Goal: Find specific page/section: Find specific page/section

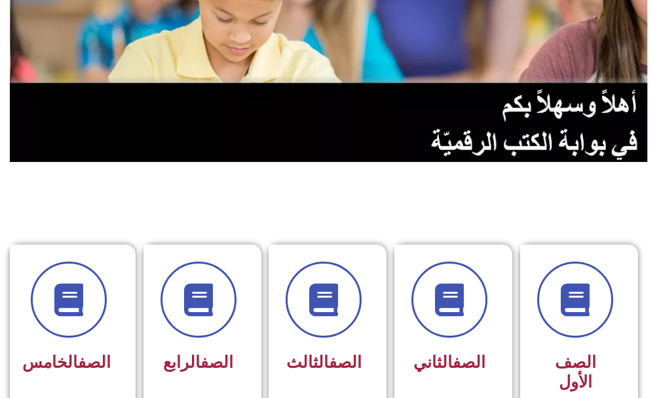
scroll to position [197, 0]
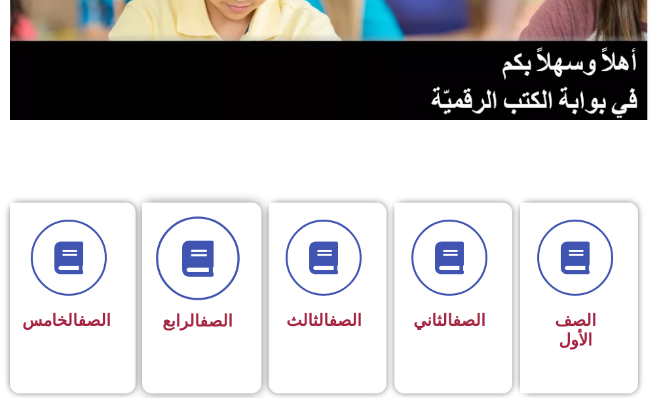
click at [217, 267] on span at bounding box center [198, 259] width 84 height 84
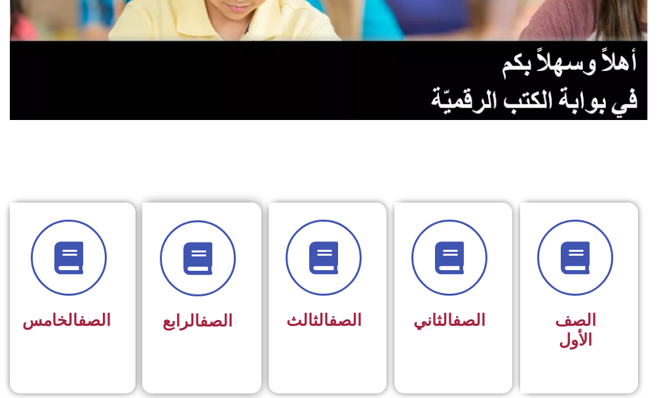
click at [206, 301] on div "الصف الرابع" at bounding box center [198, 278] width 76 height 117
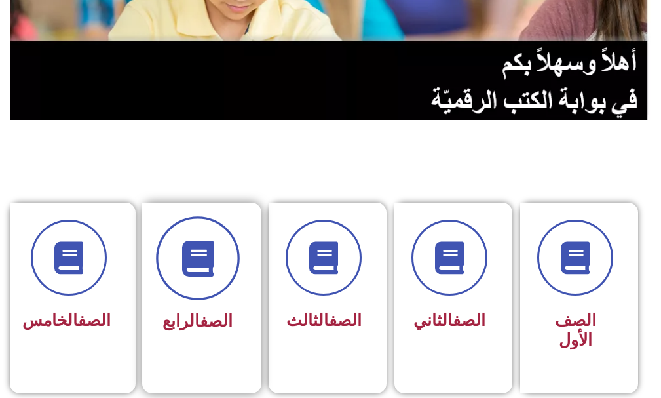
click at [190, 288] on span at bounding box center [198, 259] width 84 height 84
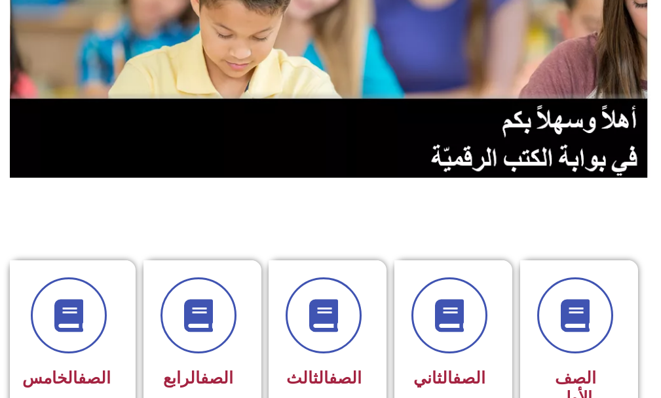
scroll to position [0, 0]
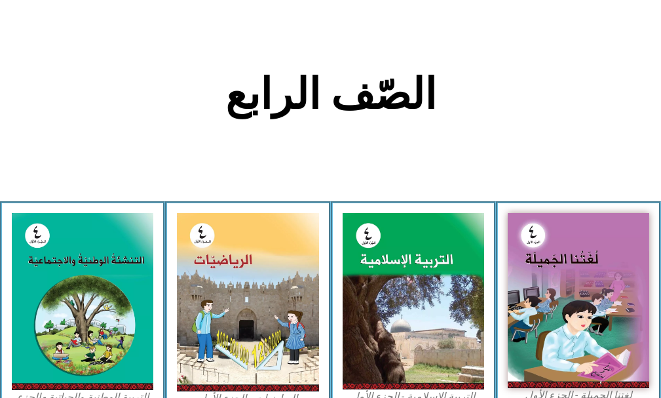
scroll to position [262, 0]
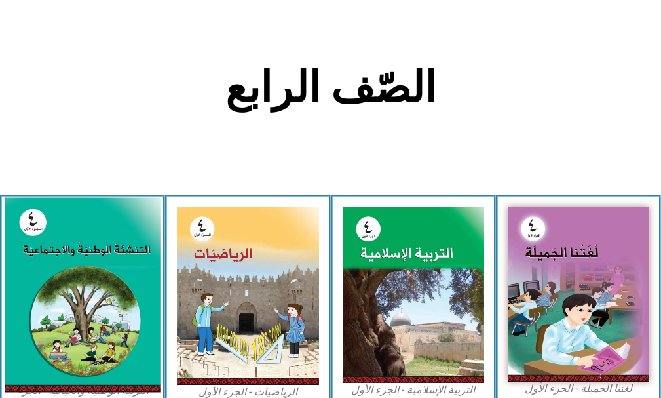
click at [107, 231] on img at bounding box center [83, 295] width 156 height 195
click at [107, 252] on img at bounding box center [83, 295] width 156 height 195
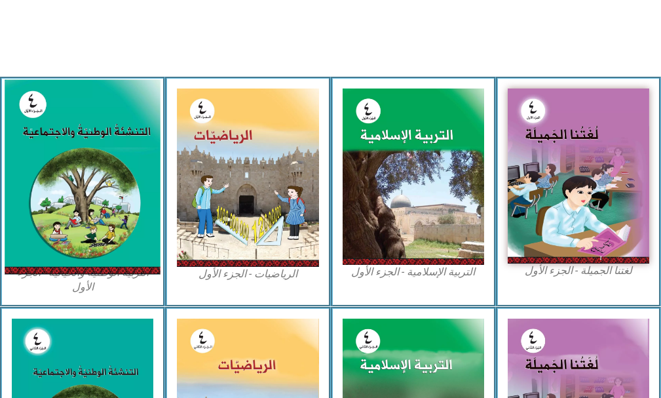
scroll to position [393, 0]
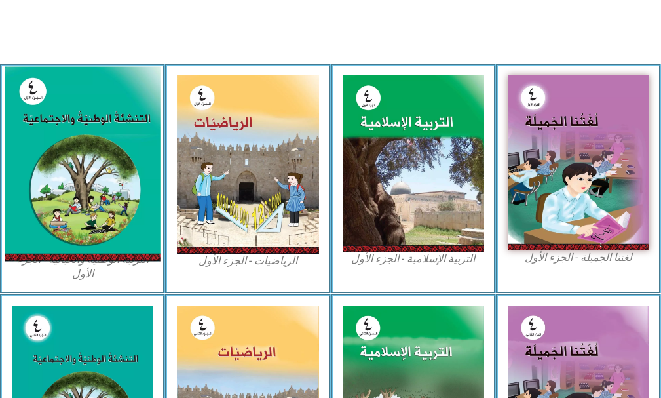
click at [96, 200] on img at bounding box center [83, 164] width 156 height 195
click at [96, 198] on img at bounding box center [83, 164] width 156 height 195
click at [93, 176] on img at bounding box center [83, 164] width 156 height 195
click at [65, 202] on img at bounding box center [83, 164] width 156 height 195
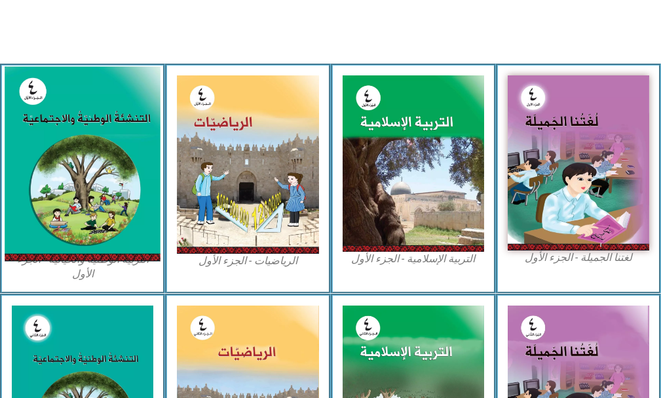
click at [65, 202] on img at bounding box center [83, 164] width 156 height 195
click at [65, 200] on img at bounding box center [83, 164] width 156 height 195
click at [128, 121] on img at bounding box center [83, 164] width 156 height 195
click at [105, 107] on img at bounding box center [83, 164] width 156 height 195
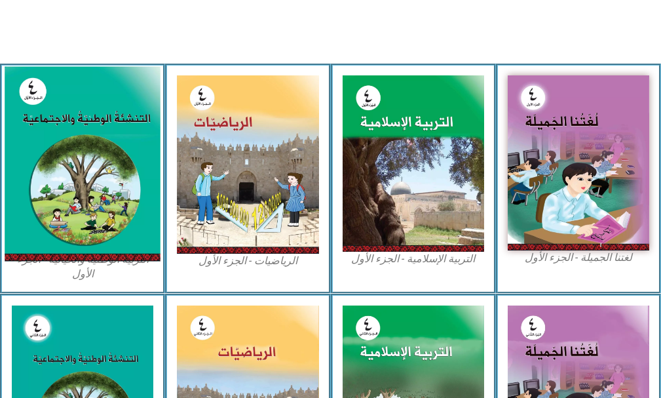
click at [105, 108] on img at bounding box center [83, 164] width 156 height 195
click at [92, 176] on img at bounding box center [83, 164] width 156 height 195
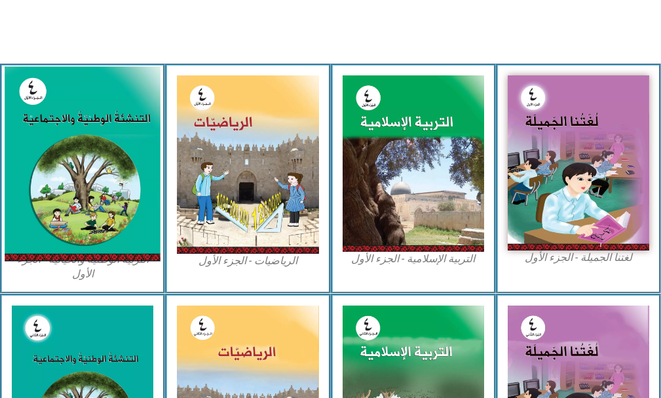
click at [85, 173] on img at bounding box center [83, 164] width 156 height 195
click at [85, 174] on img at bounding box center [83, 164] width 156 height 195
click at [115, 149] on img at bounding box center [83, 164] width 156 height 195
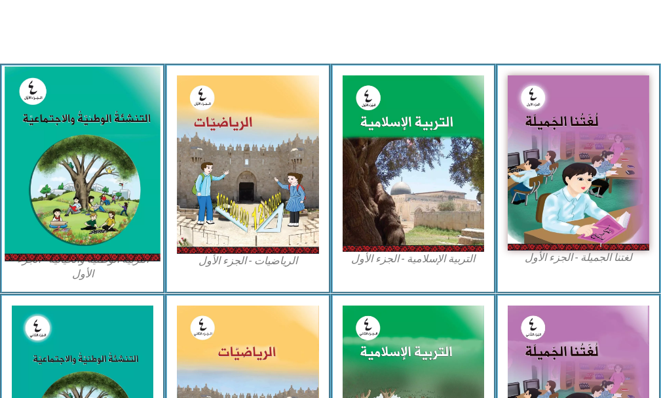
click at [115, 149] on img at bounding box center [83, 164] width 156 height 195
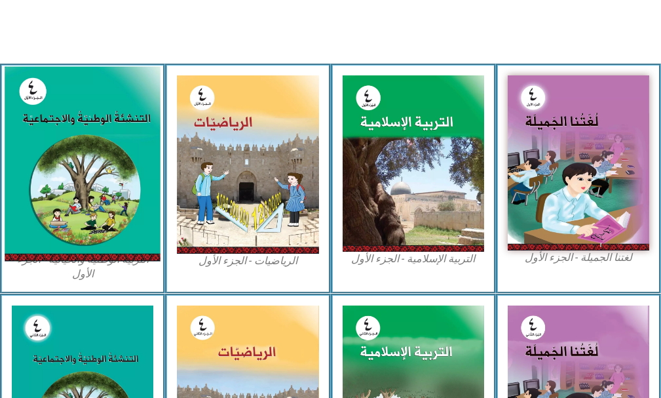
click at [92, 185] on img at bounding box center [83, 164] width 156 height 195
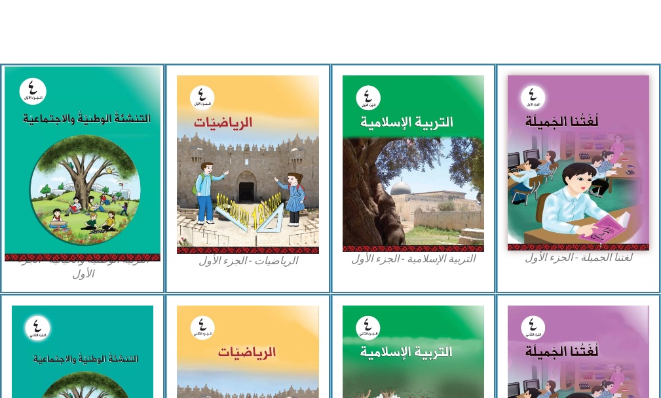
click at [92, 185] on img at bounding box center [83, 164] width 156 height 195
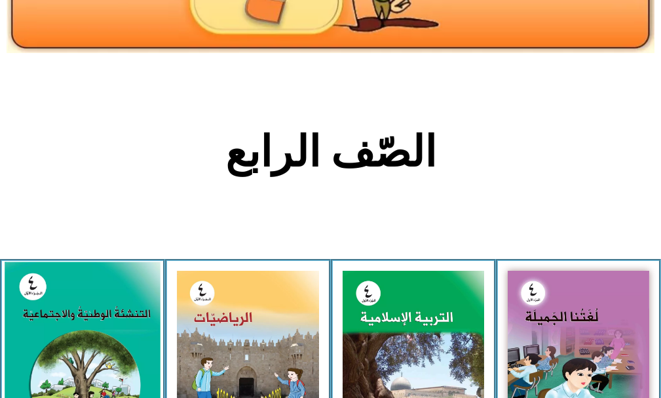
scroll to position [262, 0]
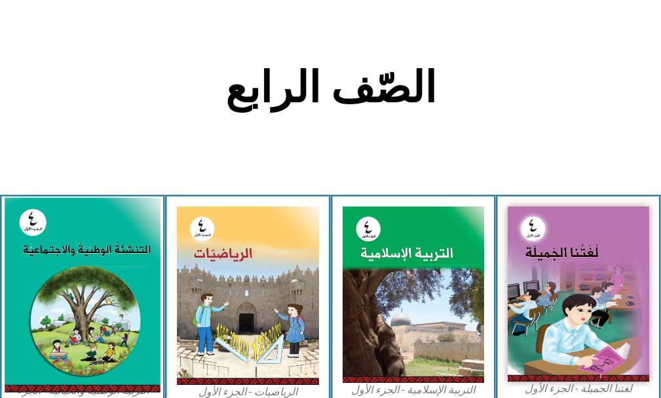
drag, startPoint x: 71, startPoint y: 243, endPoint x: 66, endPoint y: 249, distance: 7.9
click at [70, 244] on img at bounding box center [83, 295] width 156 height 195
click at [66, 252] on img at bounding box center [83, 295] width 156 height 195
drag, startPoint x: 66, startPoint y: 252, endPoint x: 64, endPoint y: 261, distance: 9.3
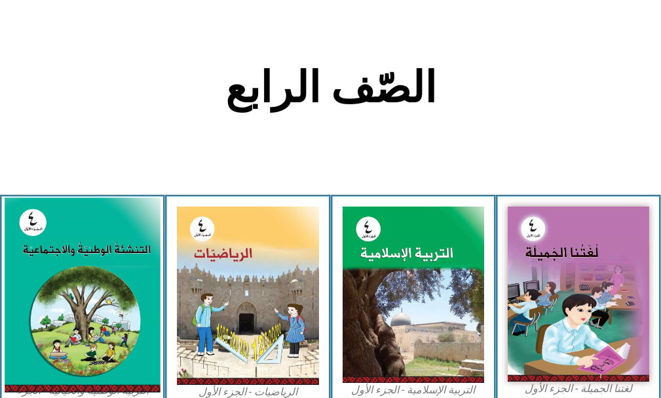
click at [64, 261] on img at bounding box center [83, 295] width 156 height 195
click at [61, 287] on img at bounding box center [83, 295] width 156 height 195
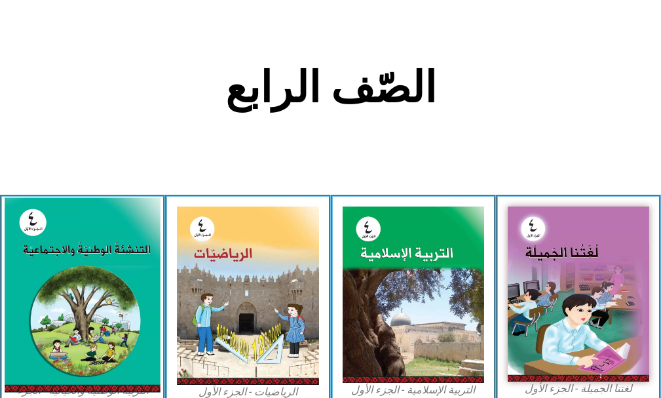
click at [61, 287] on img at bounding box center [83, 295] width 156 height 195
click at [76, 294] on img at bounding box center [83, 295] width 156 height 195
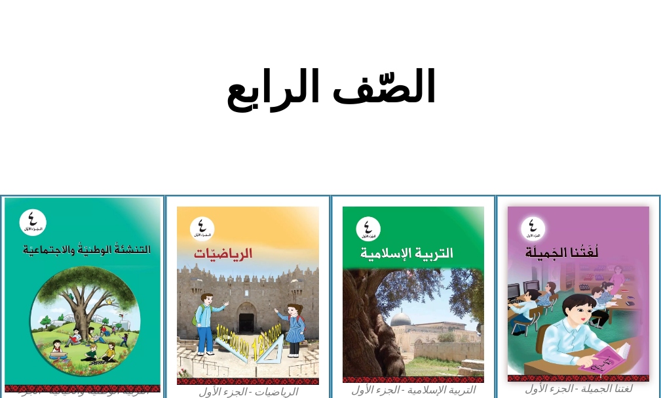
click at [76, 294] on img at bounding box center [83, 295] width 156 height 195
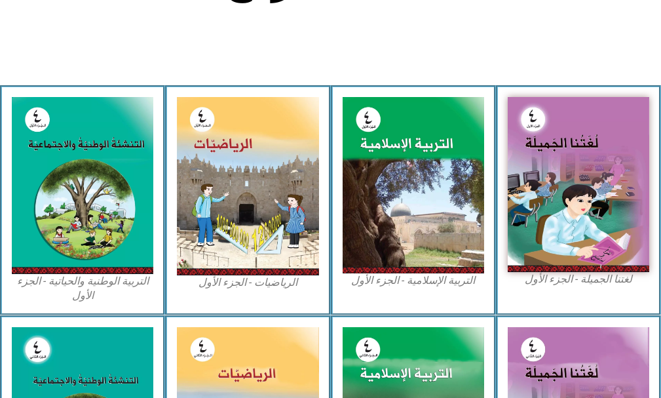
scroll to position [393, 0]
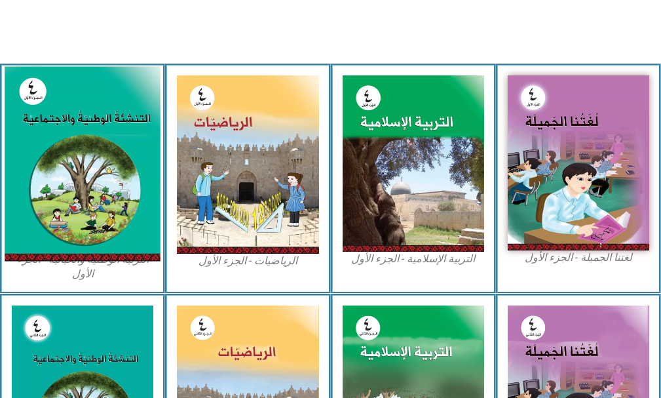
click at [102, 196] on img at bounding box center [83, 164] width 156 height 195
click at [100, 197] on img at bounding box center [83, 164] width 156 height 195
click at [98, 225] on img at bounding box center [83, 164] width 156 height 195
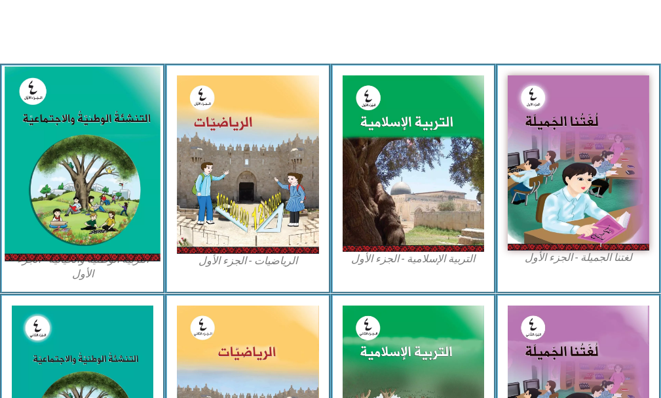
click at [88, 221] on img at bounding box center [83, 164] width 156 height 195
click at [133, 122] on img at bounding box center [83, 164] width 156 height 195
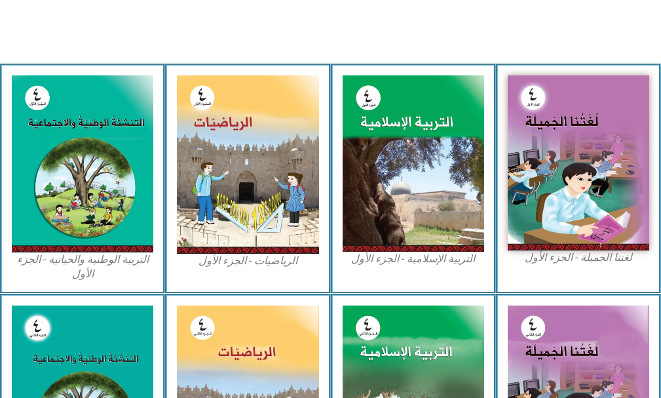
click at [67, 257] on figcaption "التربية الوطنية والحياتية - الجزء الأول​" at bounding box center [82, 266] width 141 height 29
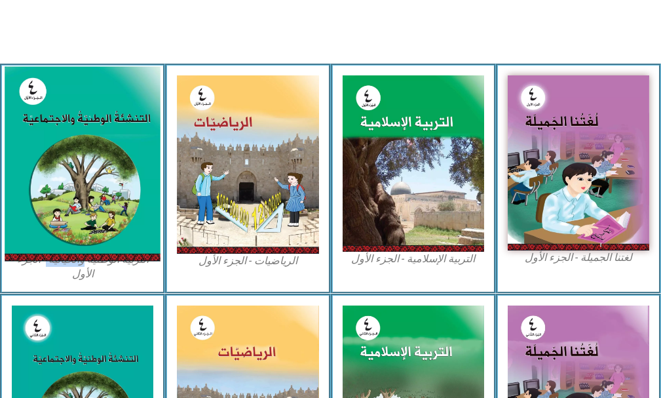
click at [85, 223] on img at bounding box center [83, 164] width 156 height 195
click at [94, 199] on img at bounding box center [83, 164] width 156 height 195
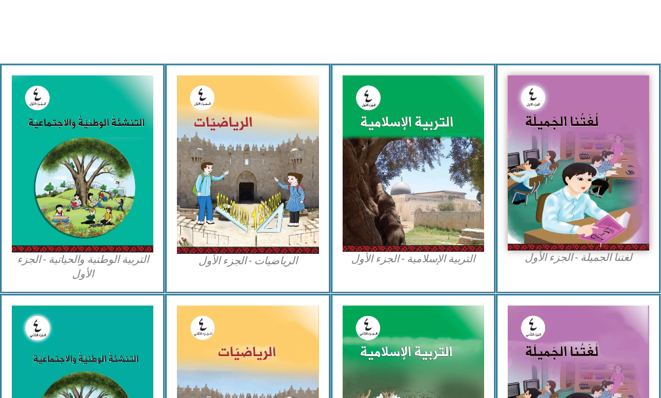
click at [88, 265] on figcaption "التربية الوطنية والحياتية - الجزء الأول​" at bounding box center [82, 266] width 141 height 29
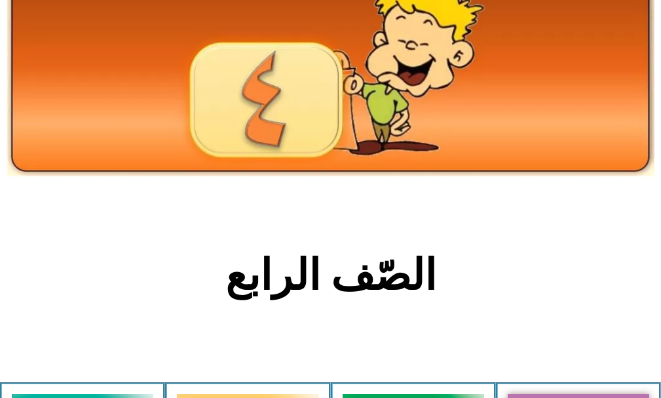
scroll to position [262, 0]
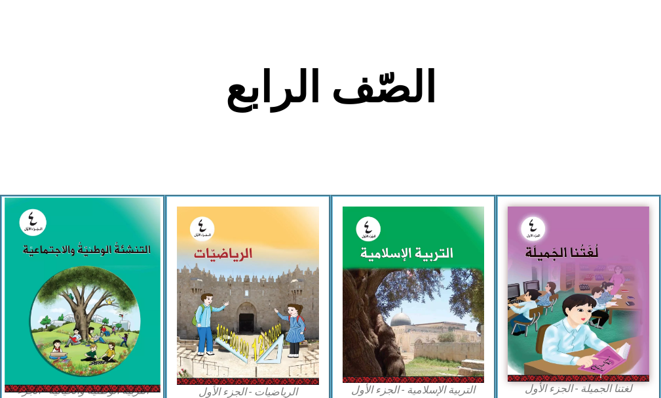
click at [14, 304] on img at bounding box center [83, 295] width 156 height 195
click at [41, 293] on img at bounding box center [83, 295] width 156 height 195
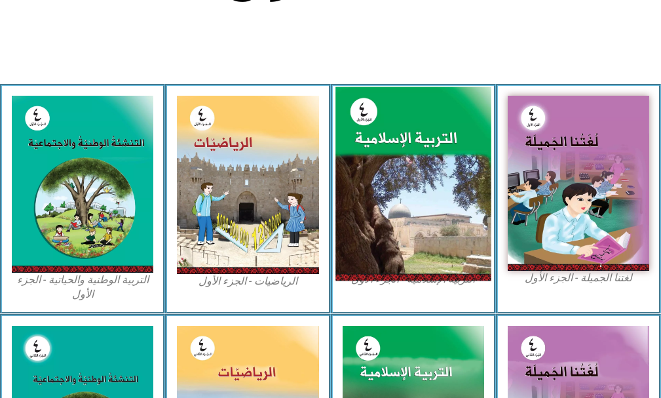
scroll to position [393, 0]
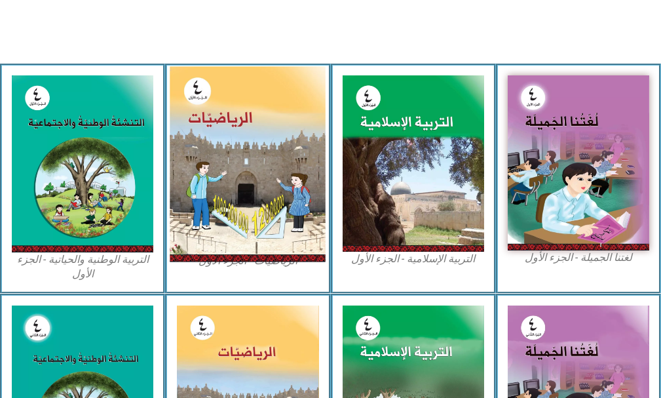
click at [247, 152] on img at bounding box center [248, 164] width 156 height 195
click at [219, 255] on img at bounding box center [248, 164] width 156 height 195
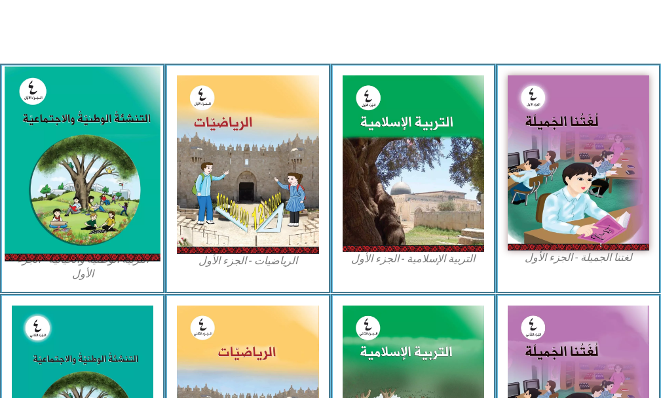
click at [58, 164] on img at bounding box center [83, 164] width 156 height 195
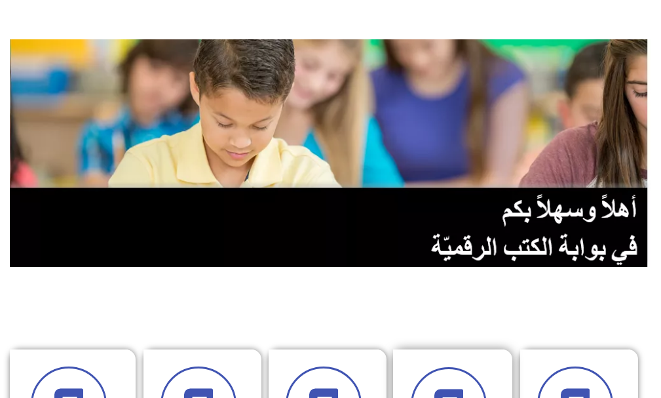
scroll to position [131, 0]
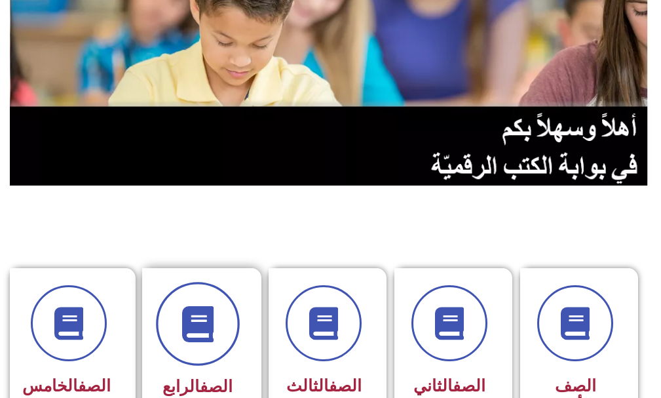
click at [229, 333] on span at bounding box center [198, 324] width 84 height 84
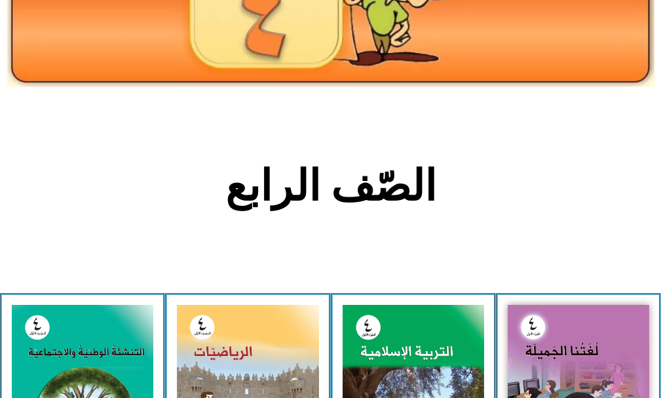
scroll to position [197, 0]
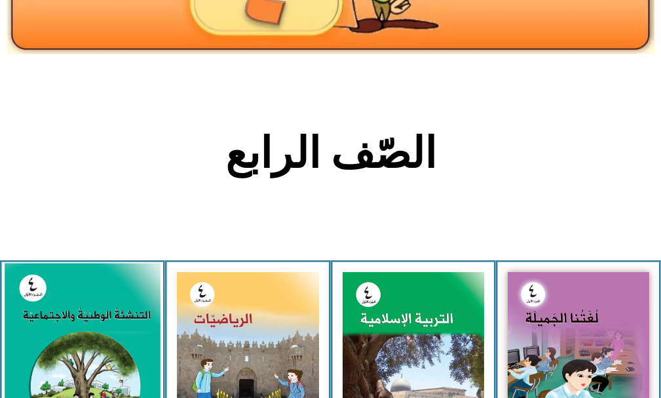
click at [36, 322] on img at bounding box center [83, 360] width 156 height 195
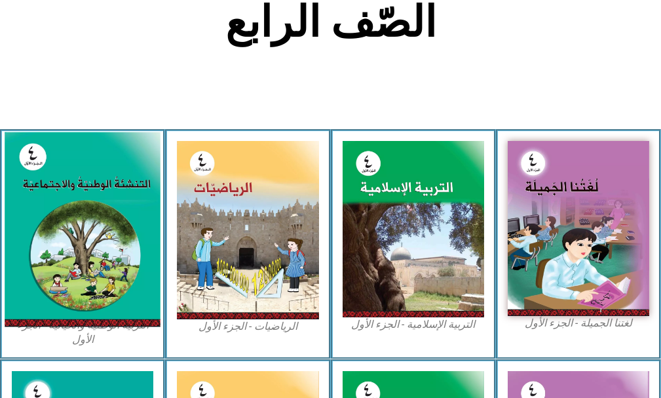
scroll to position [262, 0]
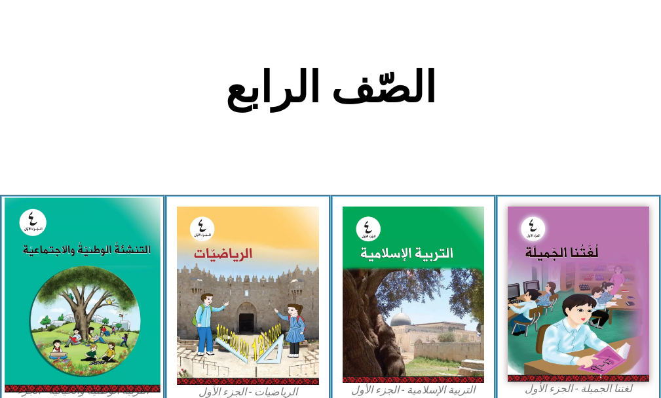
click at [69, 269] on img at bounding box center [83, 295] width 156 height 195
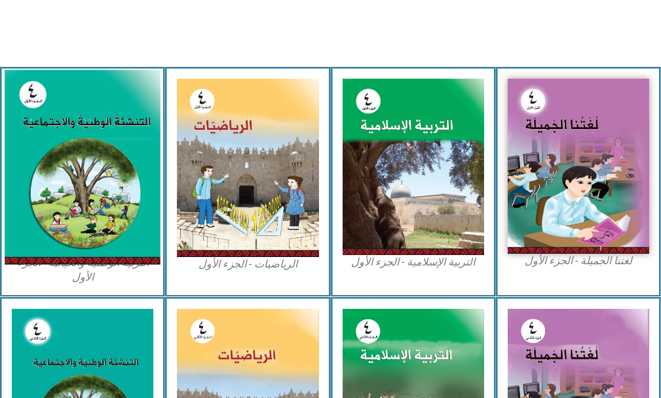
scroll to position [393, 0]
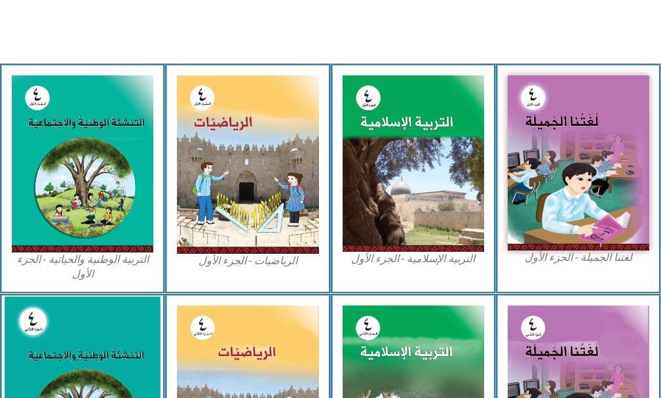
click at [71, 362] on img at bounding box center [83, 393] width 156 height 195
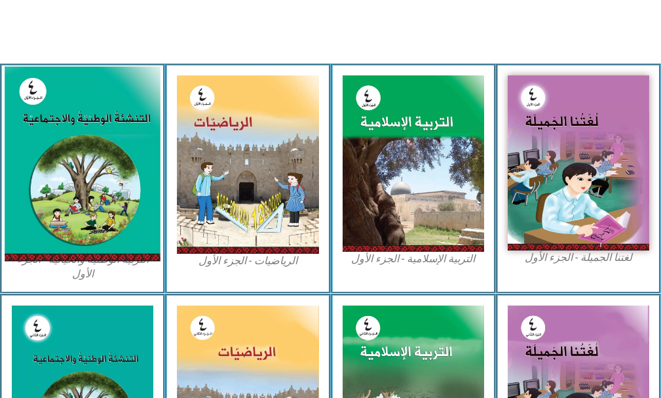
click at [99, 132] on img at bounding box center [83, 164] width 156 height 195
click at [66, 185] on img at bounding box center [83, 164] width 156 height 195
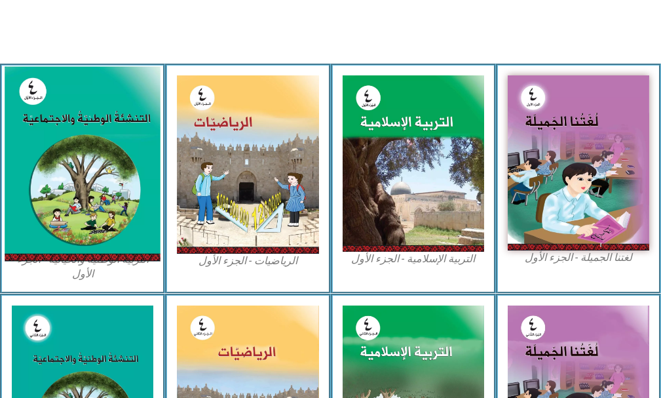
click at [66, 185] on img at bounding box center [83, 164] width 156 height 195
click at [77, 164] on img at bounding box center [83, 164] width 156 height 195
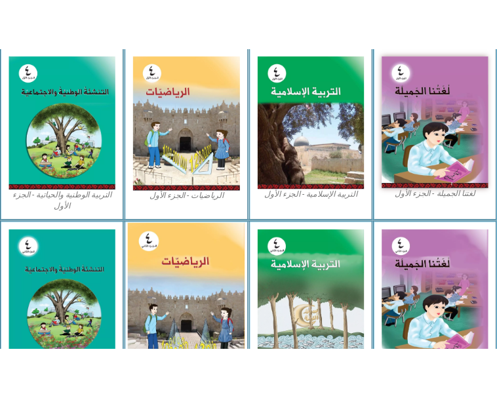
scroll to position [404, 0]
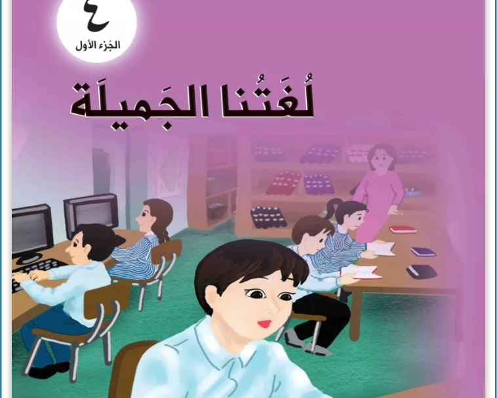
scroll to position [269, 0]
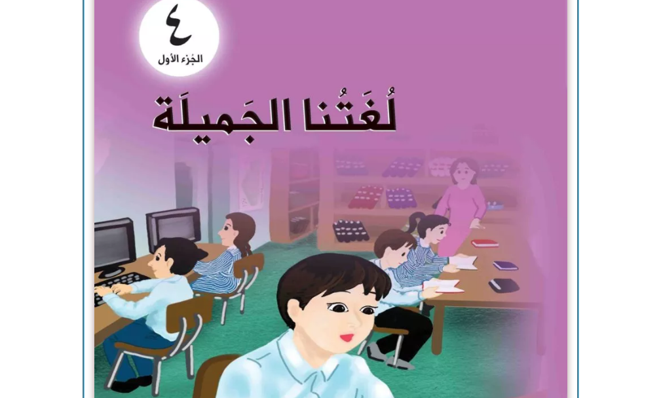
scroll to position [324, 0]
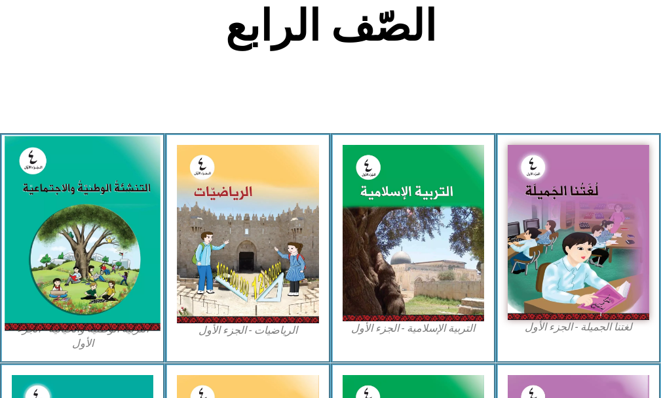
click at [36, 271] on img at bounding box center [83, 233] width 156 height 195
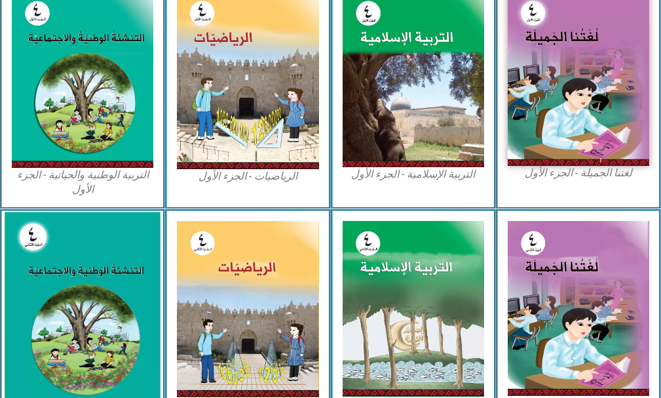
scroll to position [455, 0]
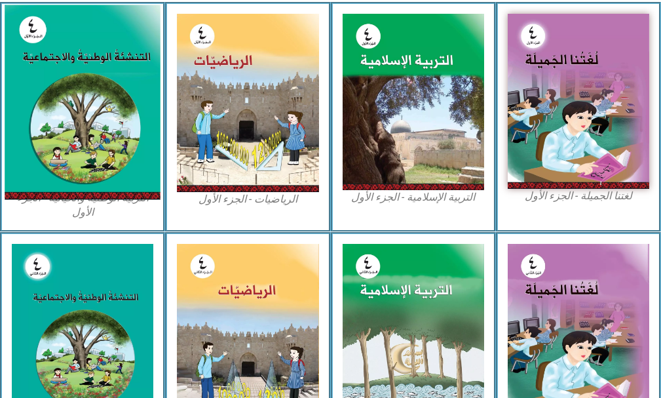
click at [119, 135] on img at bounding box center [83, 102] width 156 height 195
click at [137, 144] on img at bounding box center [83, 102] width 156 height 195
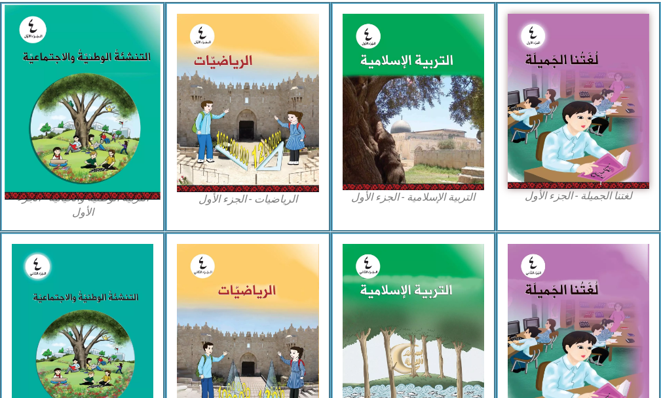
click at [61, 110] on img at bounding box center [83, 102] width 156 height 195
click at [45, 94] on img at bounding box center [83, 102] width 156 height 195
click at [49, 97] on img at bounding box center [83, 102] width 156 height 195
drag, startPoint x: 49, startPoint y: 97, endPoint x: 56, endPoint y: 101, distance: 7.6
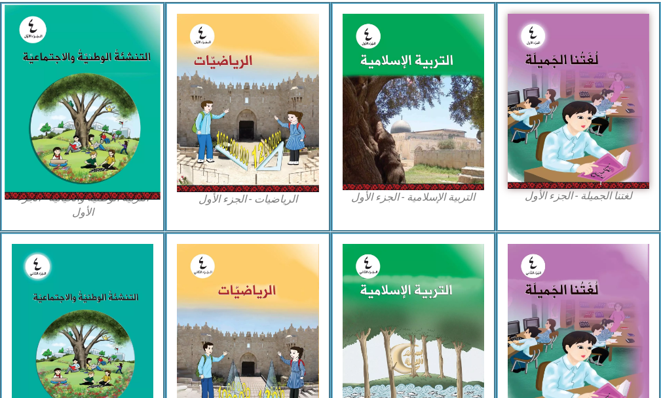
click at [52, 99] on img at bounding box center [83, 102] width 156 height 195
click at [56, 101] on img at bounding box center [83, 102] width 156 height 195
click at [88, 79] on img at bounding box center [83, 102] width 156 height 195
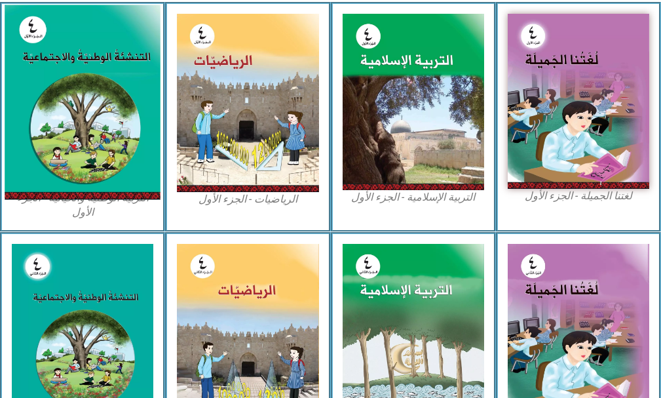
drag, startPoint x: 88, startPoint y: 79, endPoint x: 153, endPoint y: 24, distance: 85.6
click at [153, 24] on img at bounding box center [83, 102] width 156 height 195
click at [50, 178] on img at bounding box center [83, 102] width 156 height 195
click at [54, 178] on img at bounding box center [83, 102] width 156 height 195
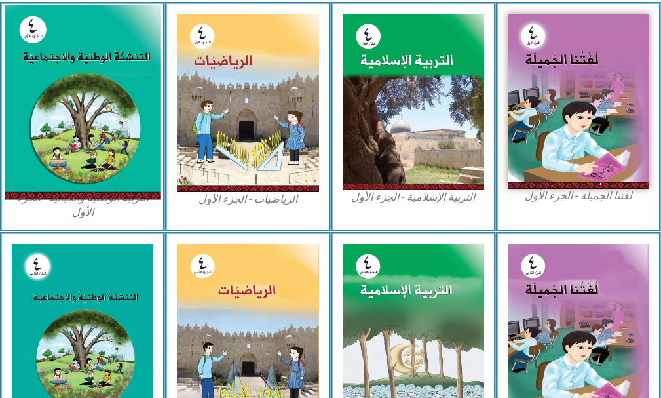
click at [54, 178] on img at bounding box center [83, 102] width 156 height 195
click at [126, 136] on img at bounding box center [83, 102] width 156 height 195
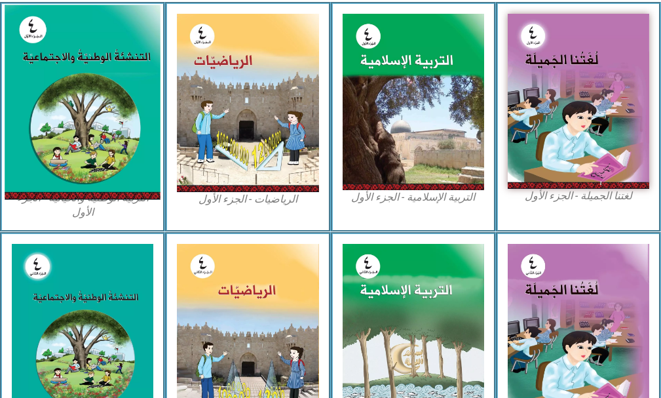
click at [126, 136] on img at bounding box center [83, 102] width 156 height 195
click at [127, 136] on img at bounding box center [83, 102] width 156 height 195
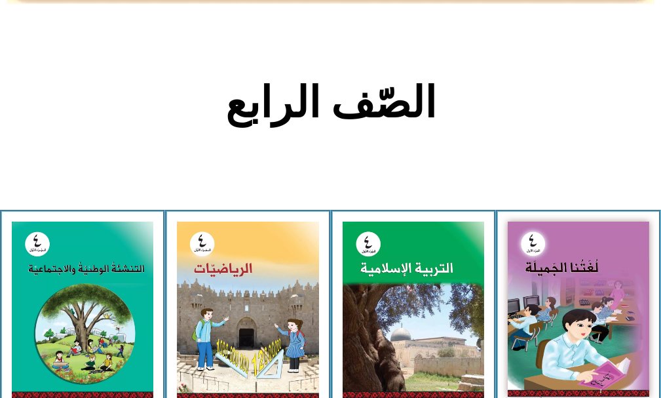
scroll to position [267, 0]
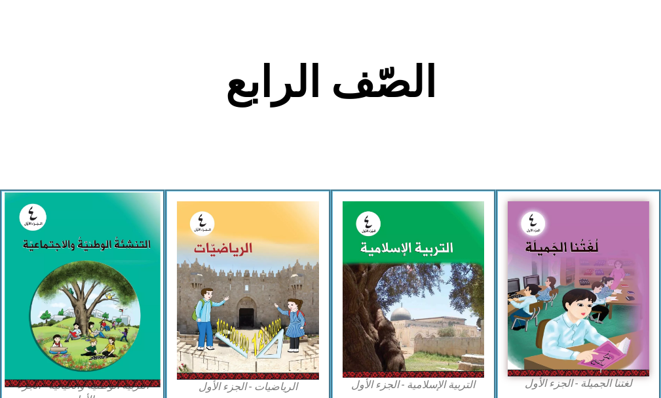
click at [88, 260] on img at bounding box center [83, 290] width 156 height 195
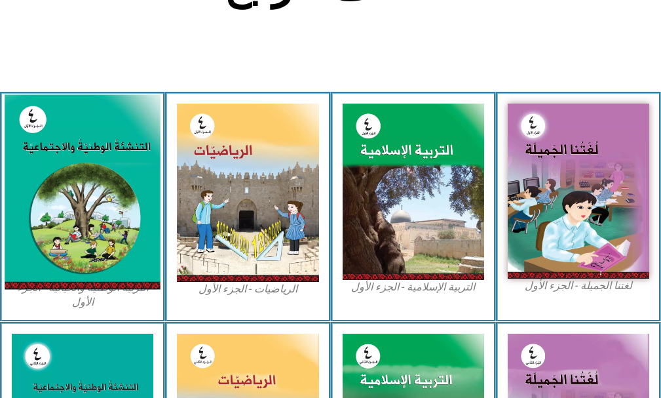
scroll to position [398, 0]
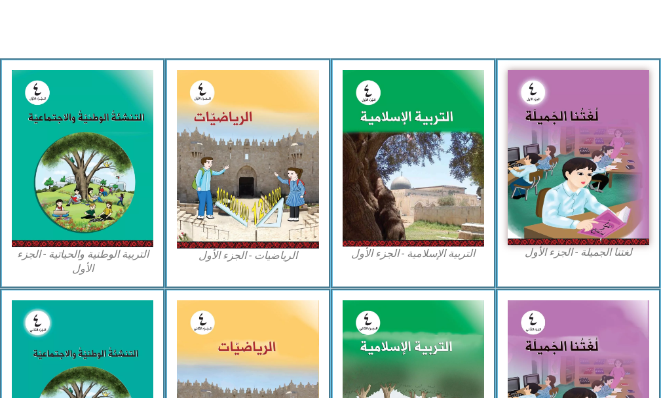
click at [105, 253] on figcaption "التربية الوطنية والحياتية - الجزء الأول​" at bounding box center [82, 261] width 141 height 29
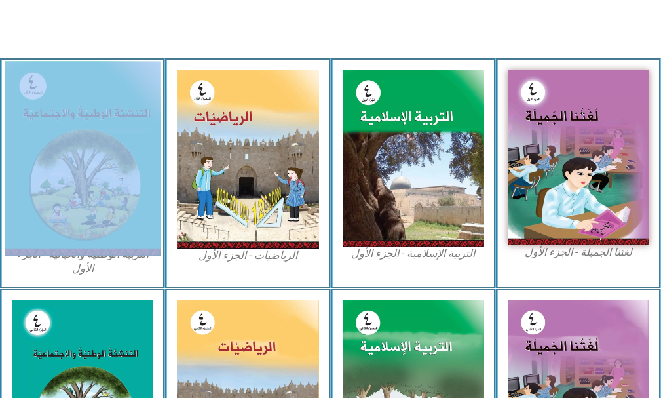
drag, startPoint x: 153, startPoint y: 255, endPoint x: 123, endPoint y: 240, distance: 32.8
click at [123, 240] on figure "التربية الوطنية والحياتية - الجزء الأول​" at bounding box center [82, 173] width 141 height 206
click at [110, 211] on img at bounding box center [83, 159] width 156 height 195
drag, startPoint x: 110, startPoint y: 211, endPoint x: 73, endPoint y: 175, distance: 51.4
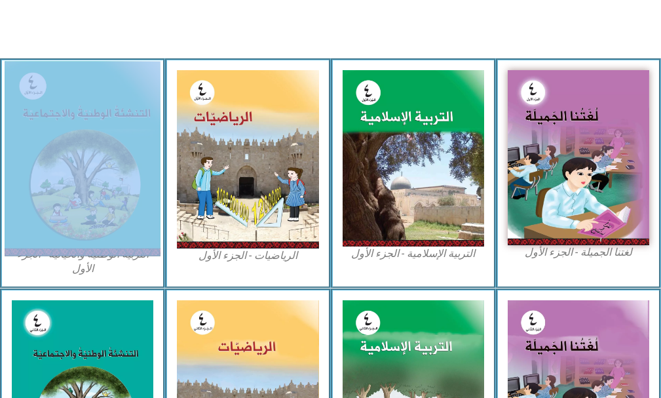
click at [73, 175] on img at bounding box center [83, 159] width 156 height 195
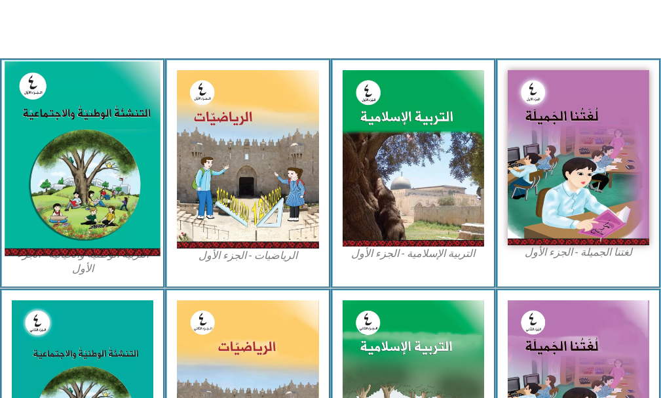
click at [42, 162] on img at bounding box center [83, 159] width 156 height 195
click at [34, 170] on img at bounding box center [83, 159] width 156 height 195
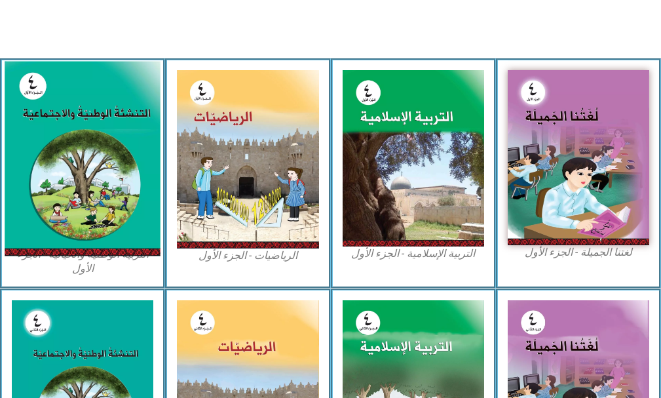
click at [34, 170] on img at bounding box center [83, 159] width 156 height 195
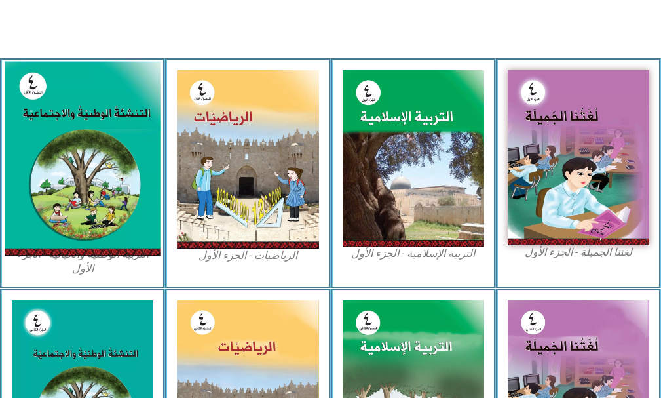
click at [34, 170] on img at bounding box center [83, 159] width 156 height 195
click at [35, 171] on img at bounding box center [83, 159] width 156 height 195
drag, startPoint x: 56, startPoint y: 157, endPoint x: 73, endPoint y: 119, distance: 41.0
click at [73, 119] on img at bounding box center [83, 159] width 156 height 195
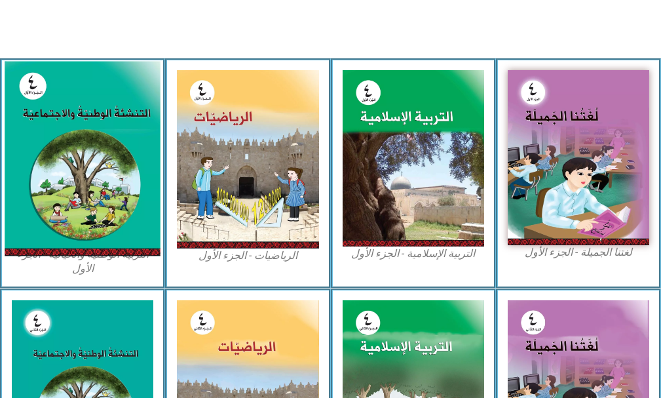
click at [73, 119] on img at bounding box center [83, 159] width 156 height 195
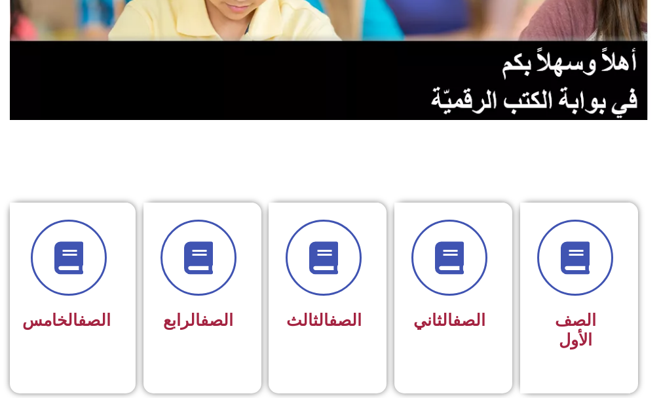
scroll to position [262, 0]
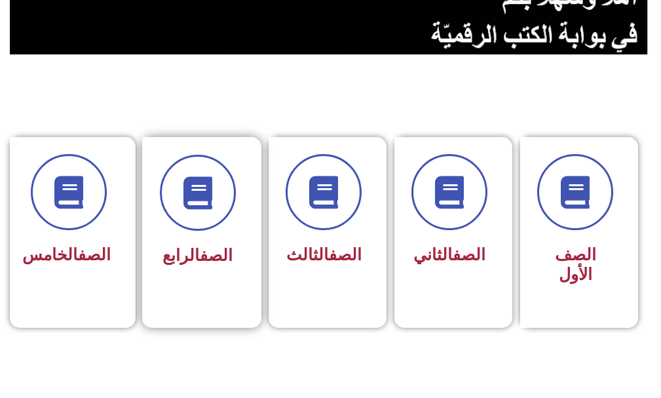
click at [213, 245] on div "الصف الرابع" at bounding box center [198, 255] width 76 height 31
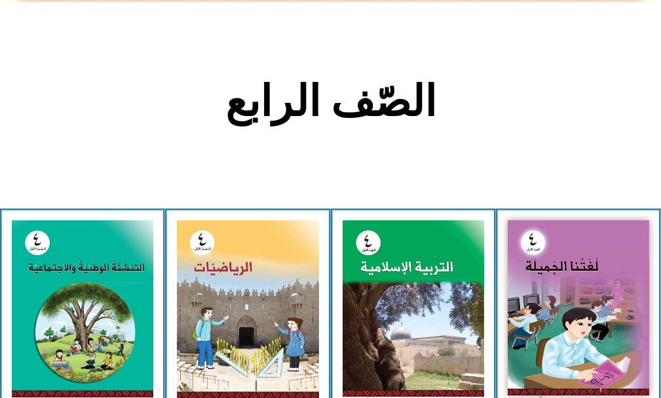
scroll to position [262, 0]
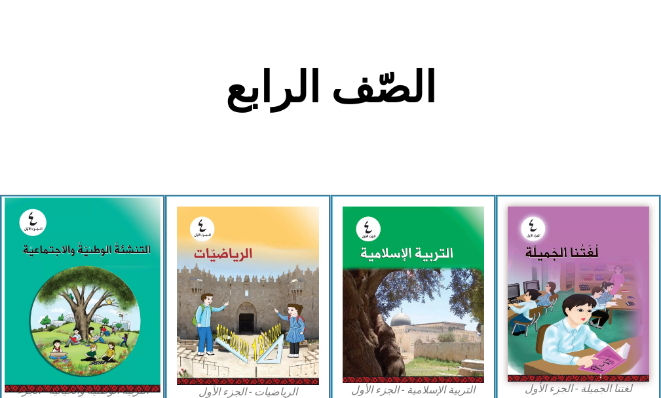
click at [41, 309] on img at bounding box center [83, 295] width 156 height 195
click at [64, 263] on img at bounding box center [83, 295] width 156 height 195
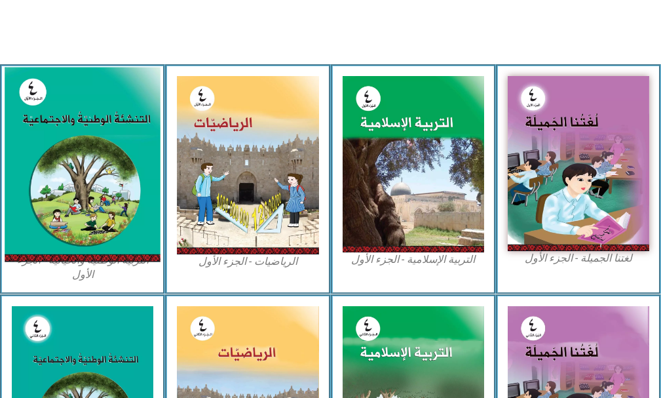
scroll to position [393, 0]
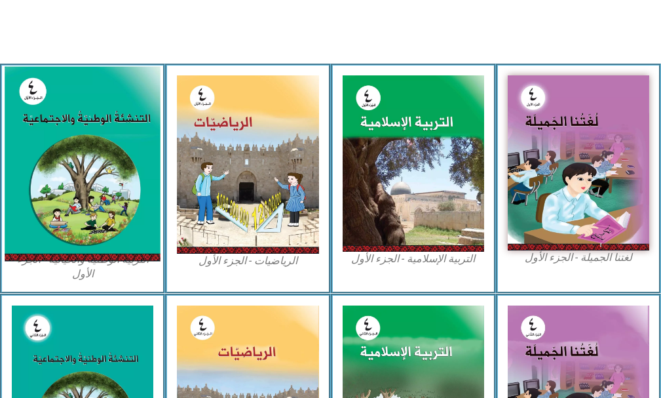
click at [126, 153] on img at bounding box center [83, 164] width 156 height 195
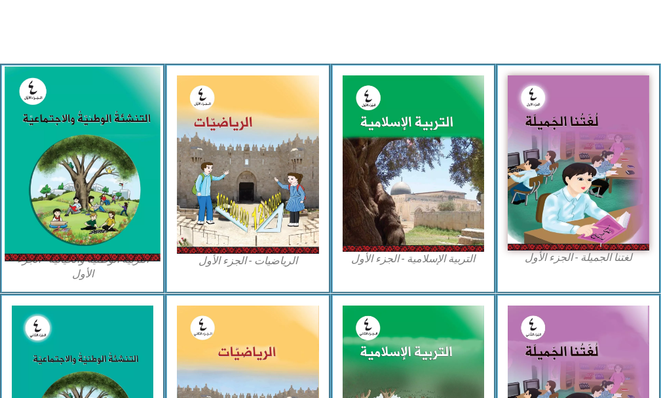
scroll to position [459, 0]
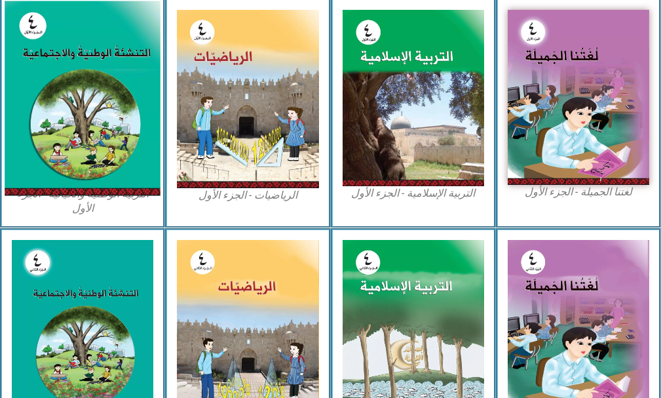
click at [90, 40] on img at bounding box center [83, 98] width 156 height 195
click at [94, 41] on img at bounding box center [83, 98] width 156 height 195
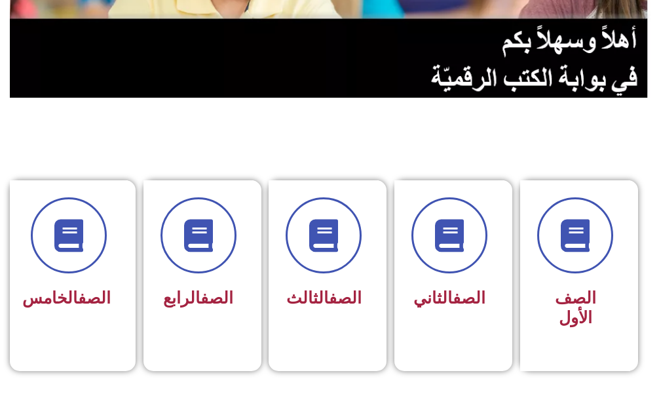
scroll to position [262, 0]
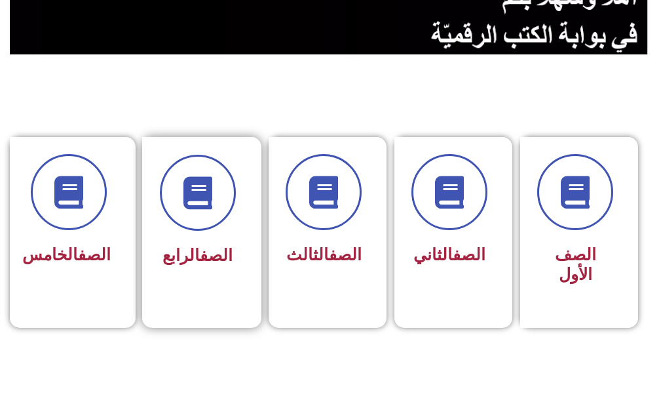
click at [208, 234] on div "الصف الرابع" at bounding box center [198, 213] width 76 height 117
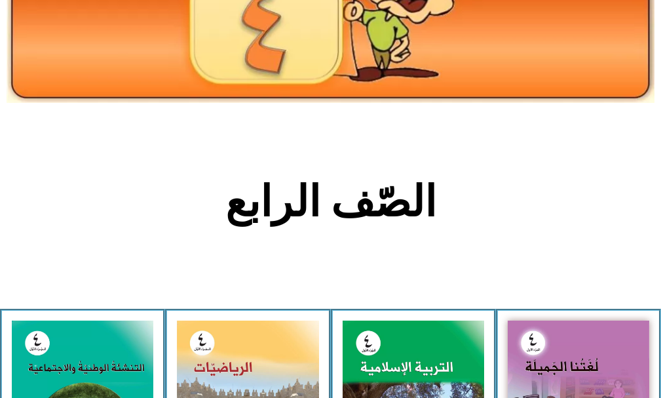
scroll to position [197, 0]
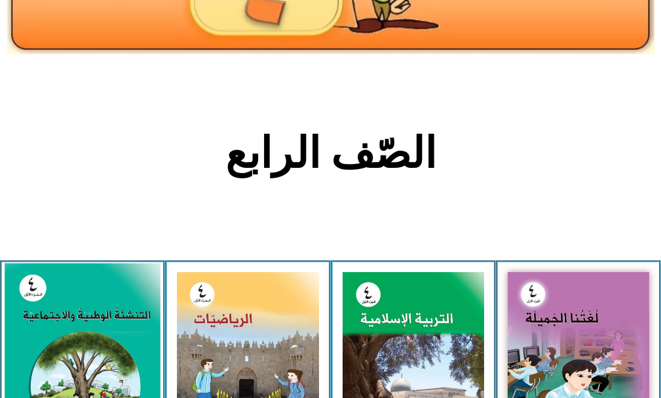
click at [66, 328] on img at bounding box center [83, 360] width 156 height 195
